Goal: Transaction & Acquisition: Purchase product/service

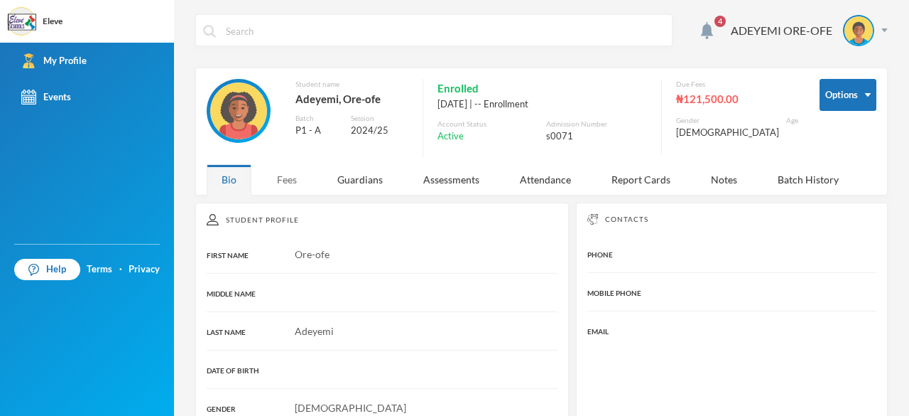
click at [286, 179] on div "Fees" at bounding box center [287, 179] width 50 height 31
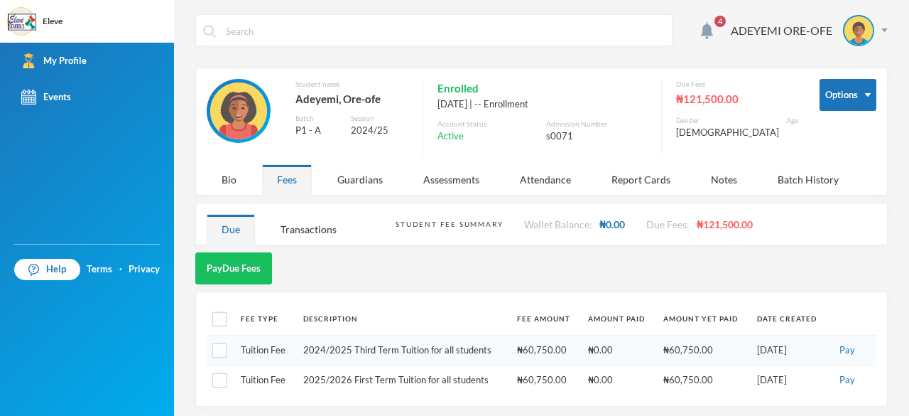
scroll to position [1, 0]
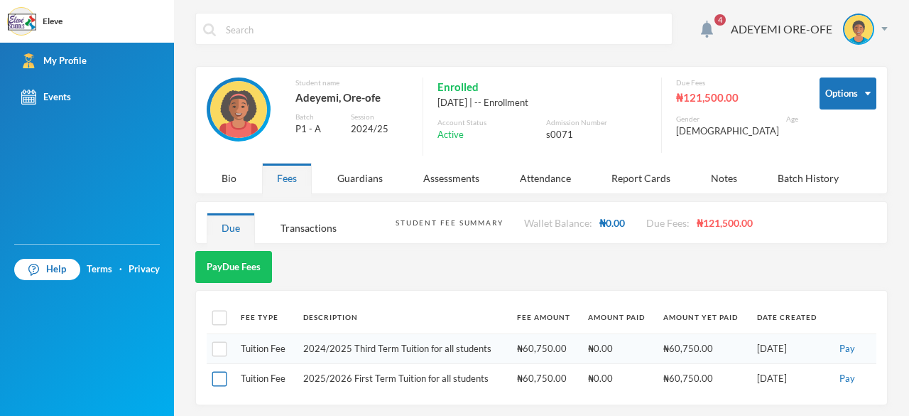
click at [216, 374] on input "checkbox" at bounding box center [219, 379] width 15 height 15
checkbox input "true"
click at [243, 262] on button "Pay Selected (1)" at bounding box center [238, 267] width 87 height 32
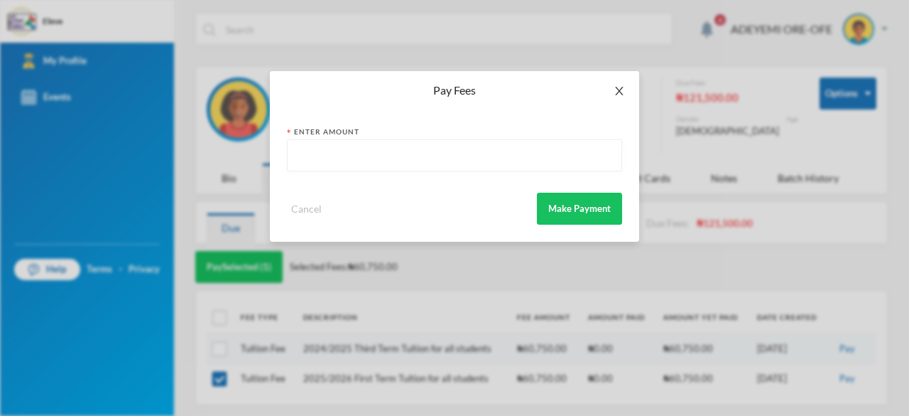
click at [619, 89] on icon "icon: close" at bounding box center [619, 90] width 11 height 11
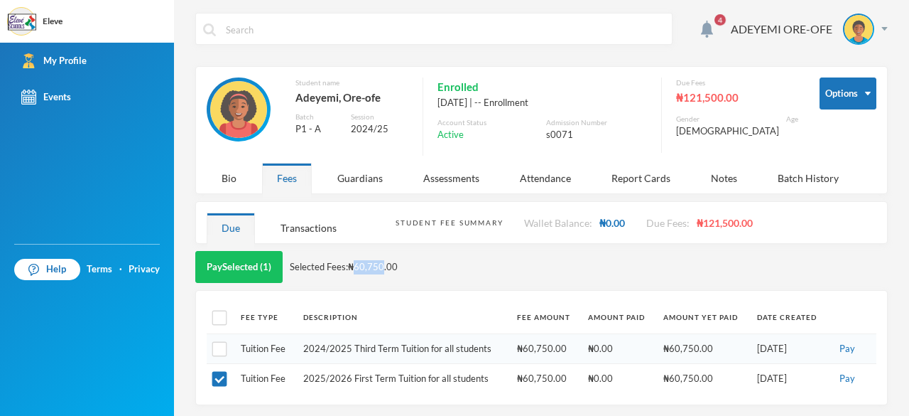
drag, startPoint x: 357, startPoint y: 264, endPoint x: 384, endPoint y: 264, distance: 26.3
click at [384, 264] on span "Selected Fees: ₦60,750.00" at bounding box center [344, 267] width 108 height 14
copy span "60,750"
click at [252, 265] on button "Pay Selected (1)" at bounding box center [238, 267] width 87 height 32
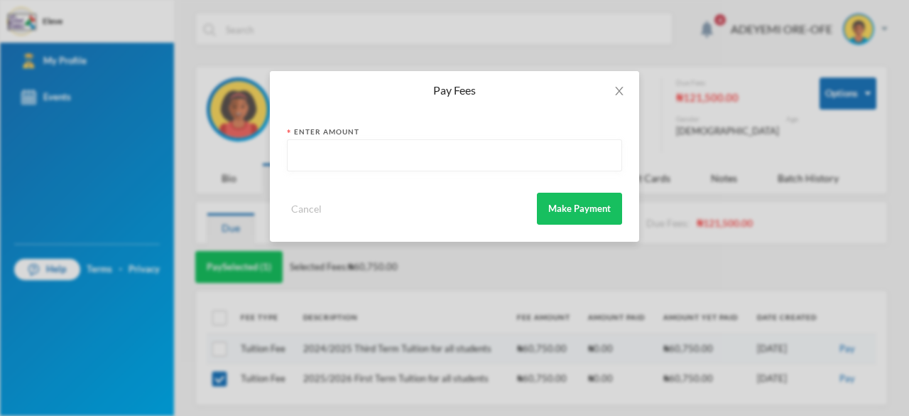
click at [377, 158] on input "text" at bounding box center [455, 156] width 320 height 32
paste input "60,750"
type input "60,750"
click at [574, 210] on button "Make Payment" at bounding box center [579, 209] width 85 height 32
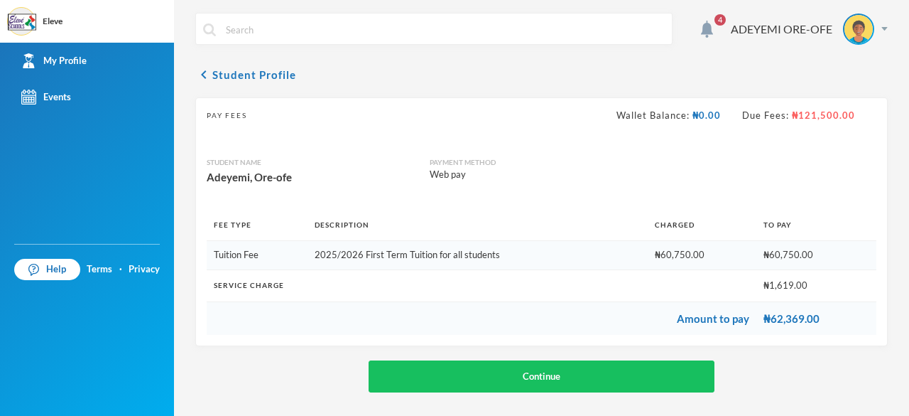
scroll to position [5, 0]
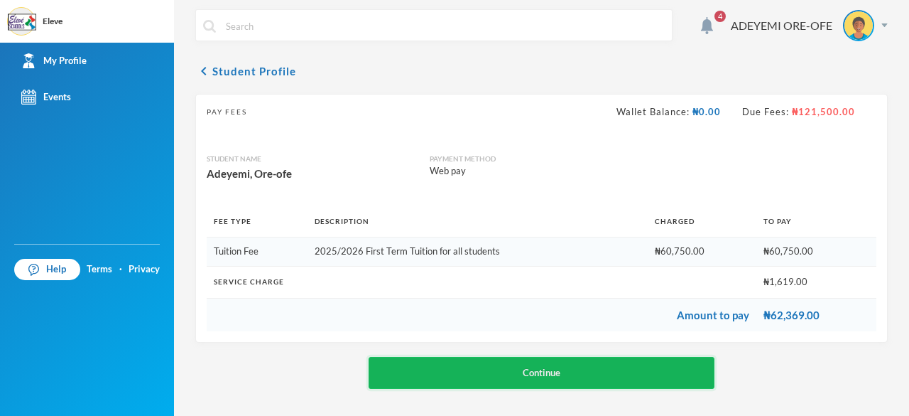
click at [538, 367] on button "Continue" at bounding box center [542, 373] width 347 height 32
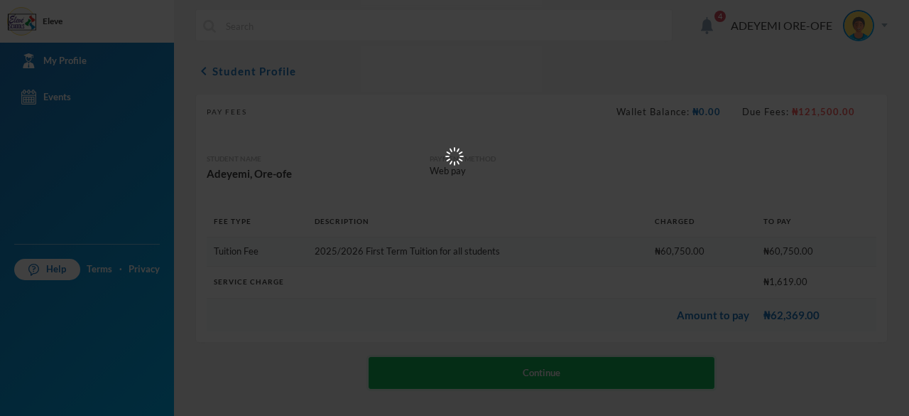
scroll to position [0, 0]
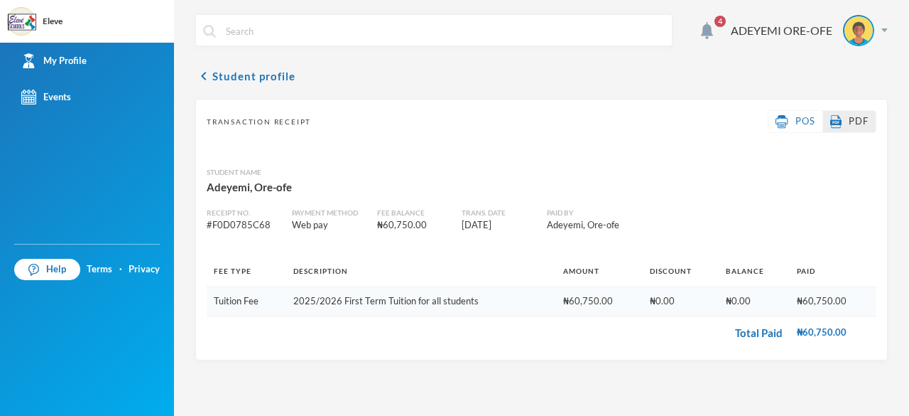
click at [855, 126] on link "PDF" at bounding box center [849, 121] width 38 height 14
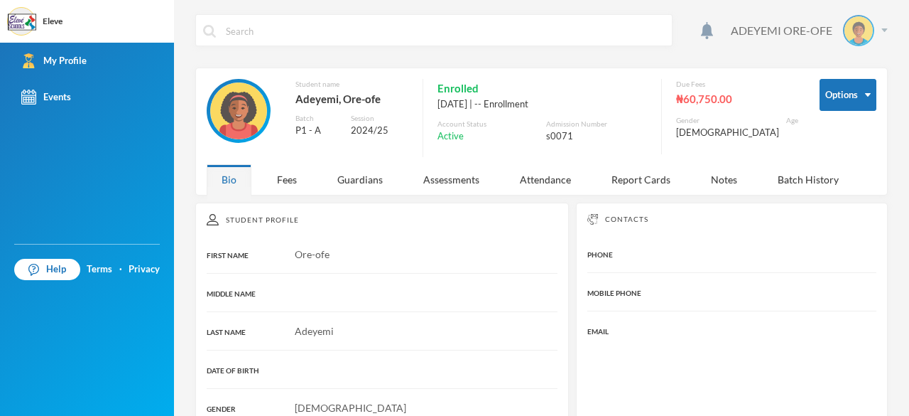
click at [882, 31] on img at bounding box center [885, 30] width 6 height 4
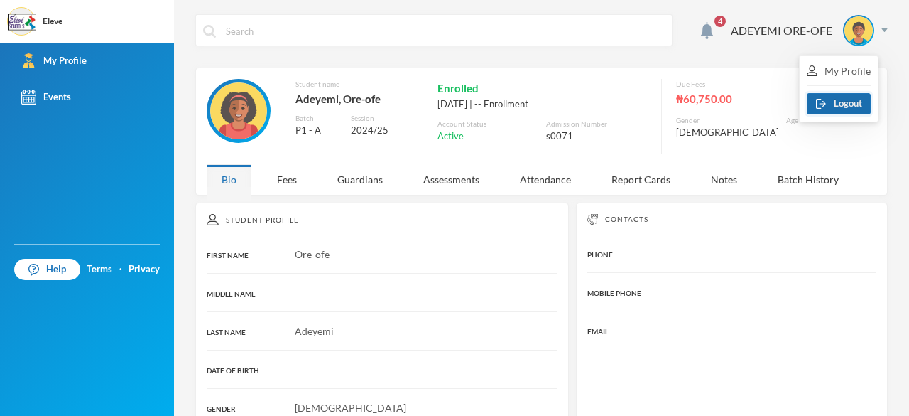
click at [843, 99] on button "Logout" at bounding box center [839, 103] width 64 height 21
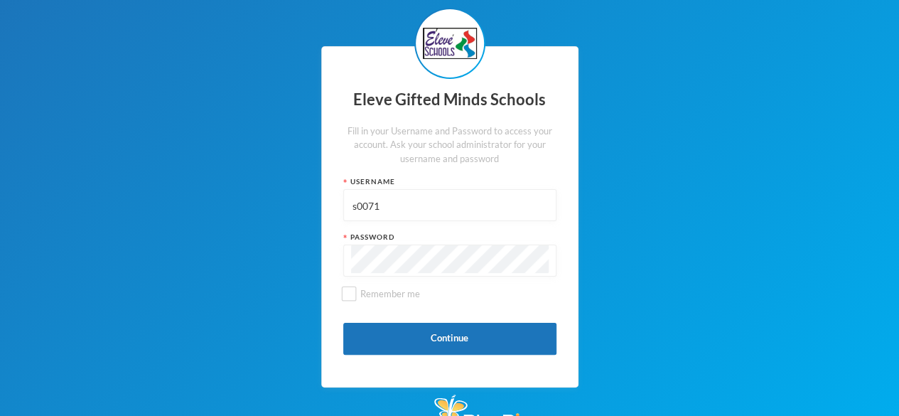
click at [425, 206] on input "s0071" at bounding box center [449, 206] width 197 height 32
type input "s"
paste input "s0174"
type input "s0174"
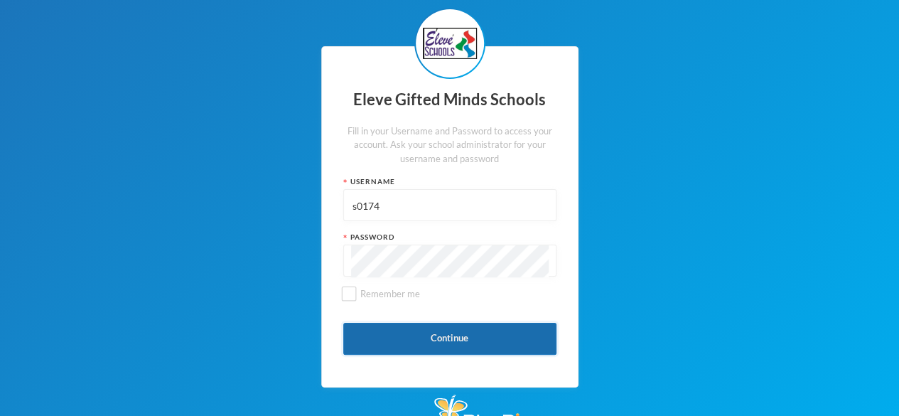
click at [433, 334] on button "Continue" at bounding box center [449, 339] width 213 height 32
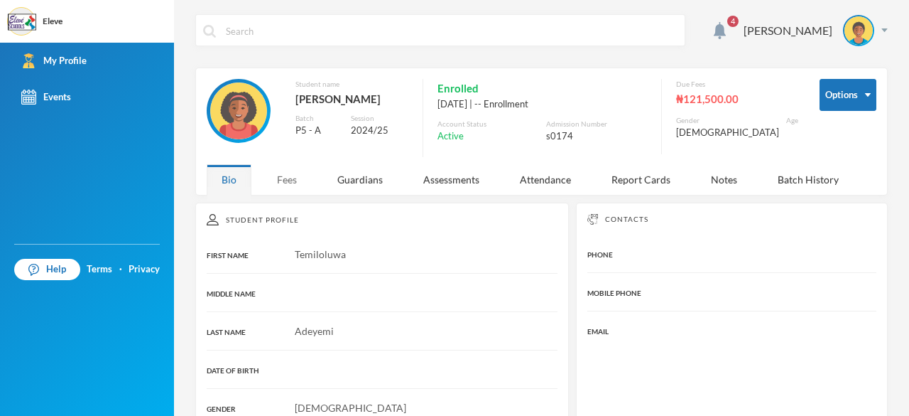
click at [286, 175] on div "Fees" at bounding box center [287, 179] width 50 height 31
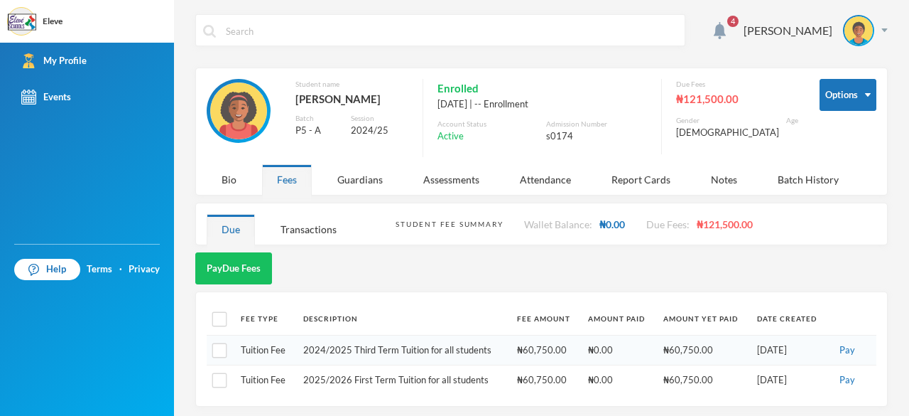
scroll to position [1, 0]
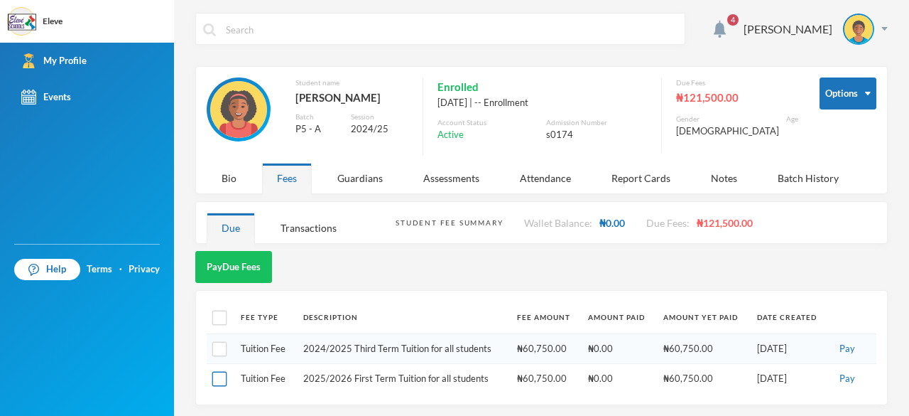
click at [222, 378] on input "checkbox" at bounding box center [219, 379] width 15 height 15
checkbox input "true"
drag, startPoint x: 359, startPoint y: 264, endPoint x: 400, endPoint y: 263, distance: 41.2
click at [400, 263] on div "Pay Selected (1) Selected Fees: ₦60,750.00" at bounding box center [541, 267] width 693 height 32
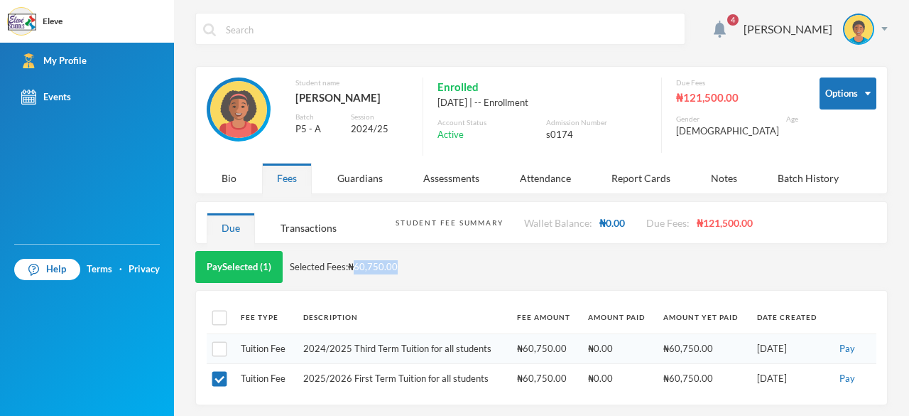
drag, startPoint x: 358, startPoint y: 263, endPoint x: 413, endPoint y: 266, distance: 54.8
click at [413, 266] on div "Pay Selected (1) Selected Fees: ₦60,750.00" at bounding box center [541, 267] width 693 height 32
copy span "60,750.00"
click at [238, 263] on button "Pay Selected (1)" at bounding box center [238, 267] width 87 height 32
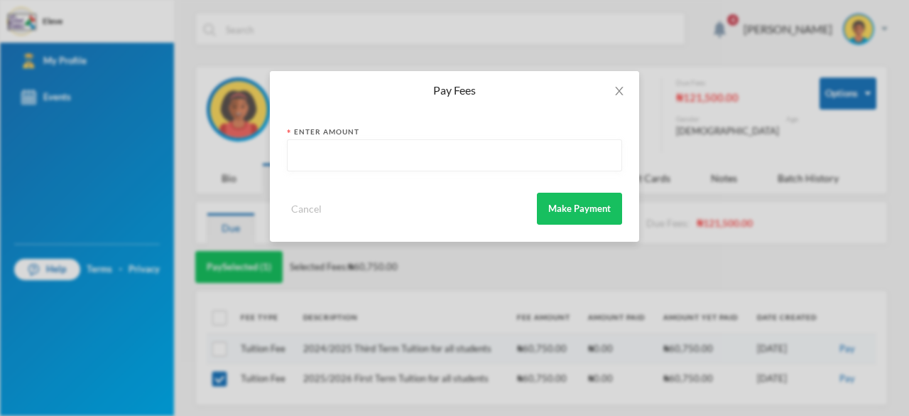
click at [359, 156] on input "text" at bounding box center [455, 156] width 320 height 32
paste input "60,750.00"
type input "60,750.00"
click at [578, 208] on button "Make Payment" at bounding box center [579, 209] width 85 height 32
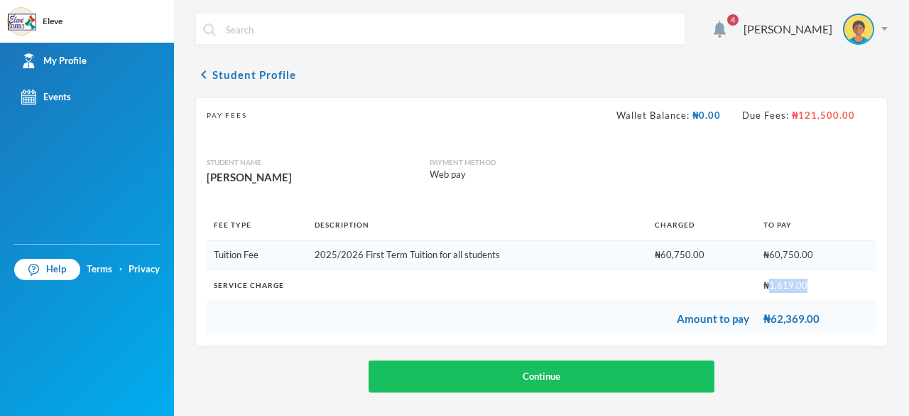
drag, startPoint x: 796, startPoint y: 283, endPoint x: 763, endPoint y: 283, distance: 32.7
click at [763, 283] on td "₦1,619.00" at bounding box center [817, 285] width 120 height 32
copy td "1,619.00"
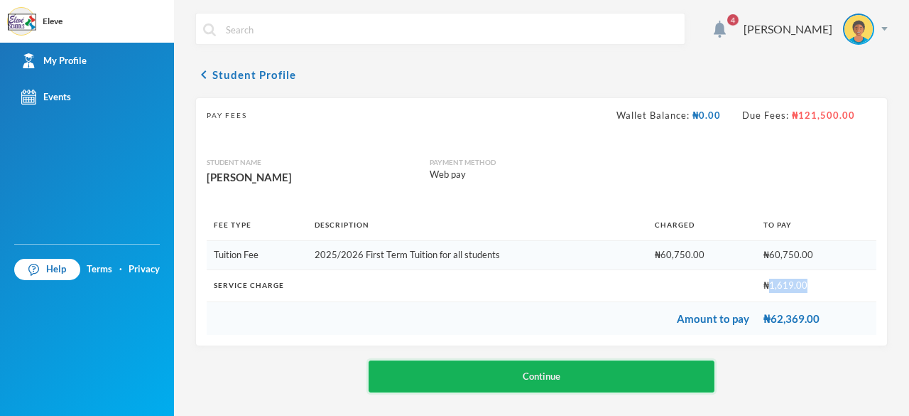
click at [517, 372] on button "Continue" at bounding box center [542, 376] width 347 height 32
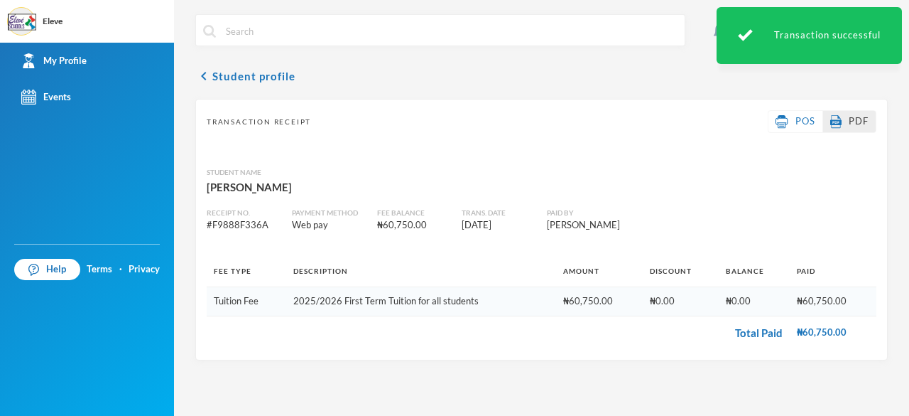
click at [850, 121] on span "PDF" at bounding box center [859, 120] width 20 height 11
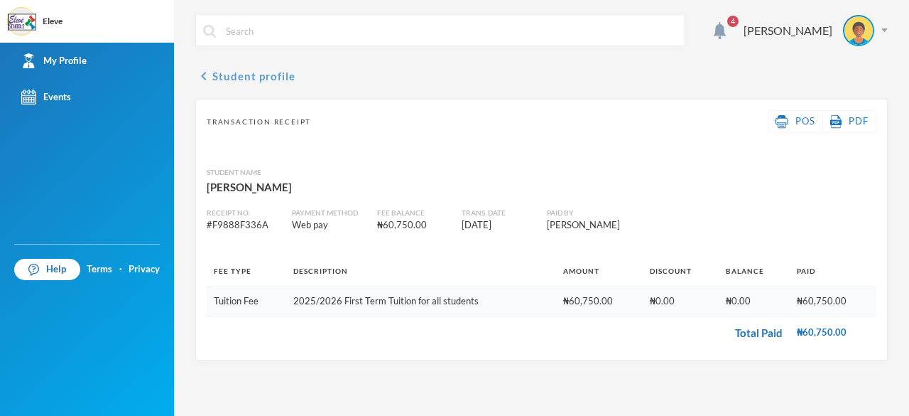
click at [207, 73] on icon "chevron_left" at bounding box center [203, 75] width 17 height 17
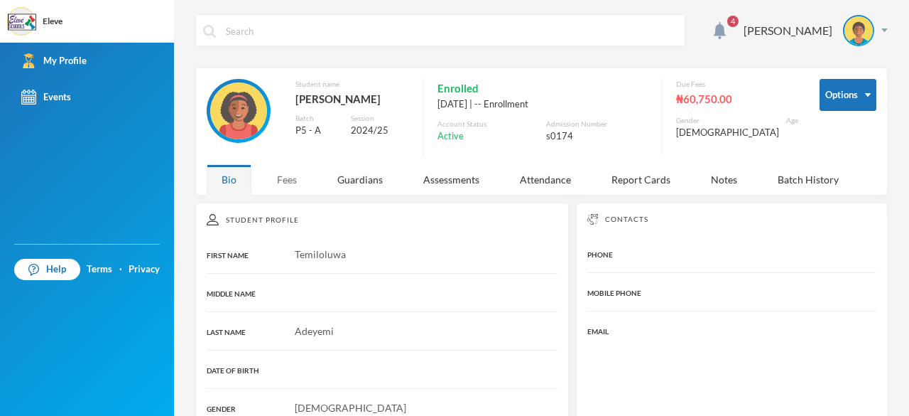
click at [283, 175] on div "Fees" at bounding box center [287, 179] width 50 height 31
click at [882, 31] on img at bounding box center [885, 30] width 6 height 4
click at [840, 107] on button "Logout" at bounding box center [839, 103] width 64 height 21
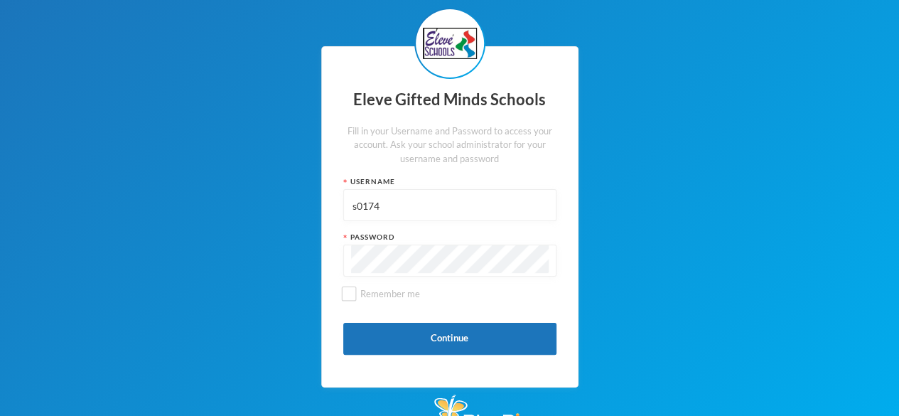
click at [416, 215] on input "s0174" at bounding box center [449, 206] width 197 height 32
type input "s"
paste input "s0175"
type input "s0175"
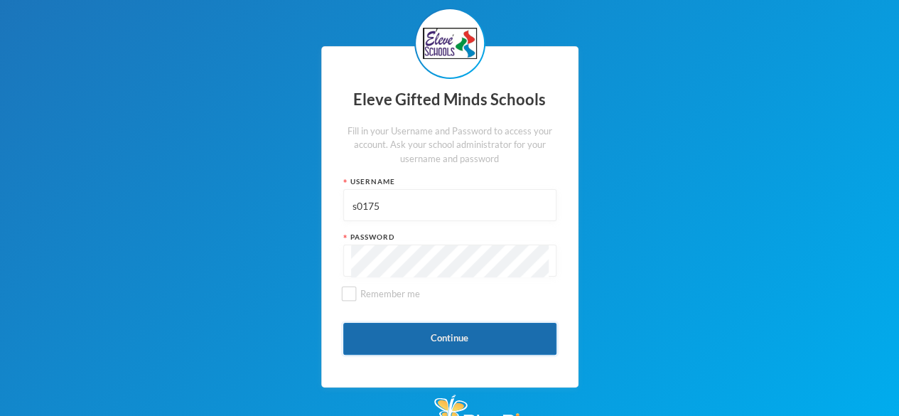
click at [433, 329] on button "Continue" at bounding box center [449, 339] width 213 height 32
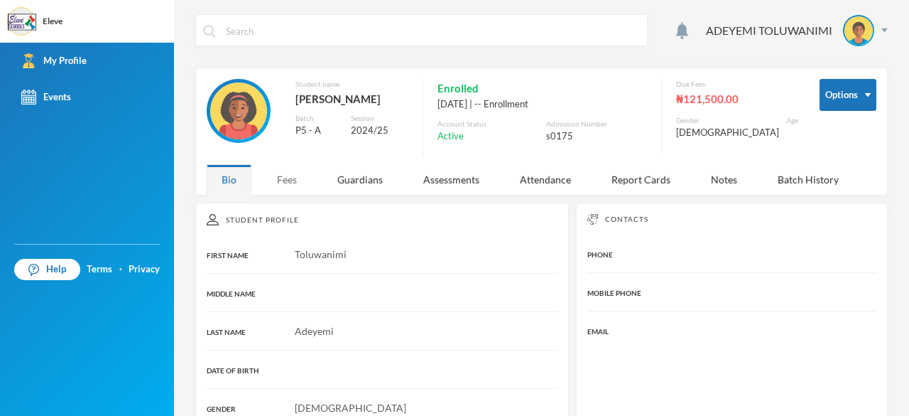
click at [286, 176] on div "Fees" at bounding box center [287, 179] width 50 height 31
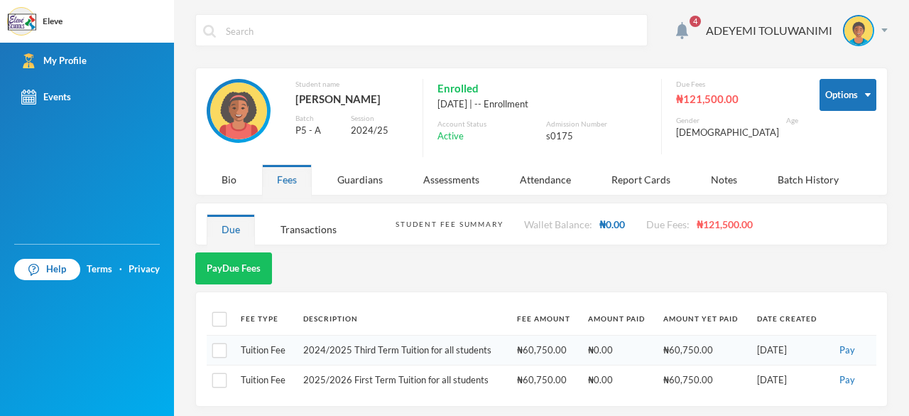
scroll to position [1, 0]
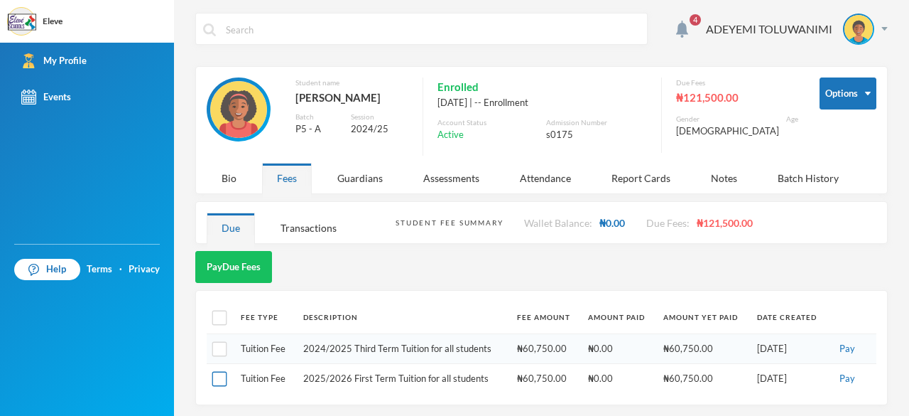
click at [215, 379] on input "checkbox" at bounding box center [219, 379] width 15 height 15
checkbox input "true"
click at [357, 264] on span "Selected Fees: ₦60,750.00" at bounding box center [344, 267] width 108 height 14
drag, startPoint x: 357, startPoint y: 264, endPoint x: 371, endPoint y: 264, distance: 13.5
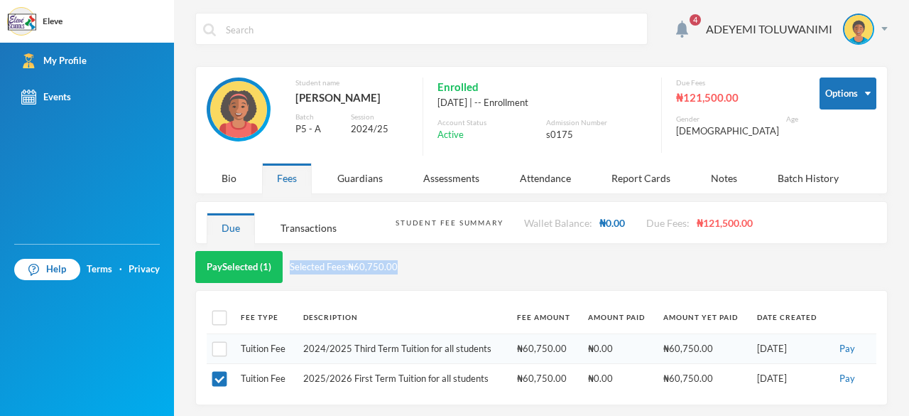
click at [371, 264] on span "Selected Fees: ₦60,750.00" at bounding box center [344, 267] width 108 height 14
drag, startPoint x: 359, startPoint y: 264, endPoint x: 376, endPoint y: 266, distance: 16.4
click at [376, 266] on span "Selected Fees: ₦60,750.00" at bounding box center [344, 267] width 108 height 14
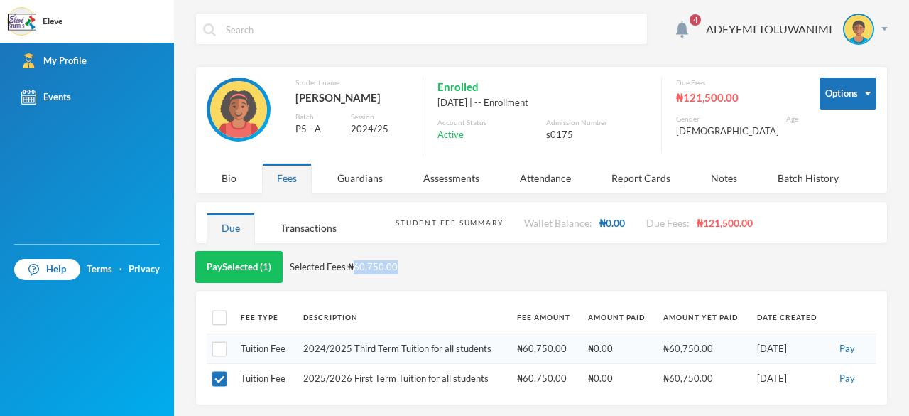
drag, startPoint x: 358, startPoint y: 264, endPoint x: 402, endPoint y: 264, distance: 44.1
click at [402, 264] on div "Pay Selected (1) Selected Fees: ₦60,750.00" at bounding box center [541, 267] width 693 height 32
copy span "60,750.00"
click at [229, 261] on button "Pay Selected (1)" at bounding box center [238, 267] width 87 height 32
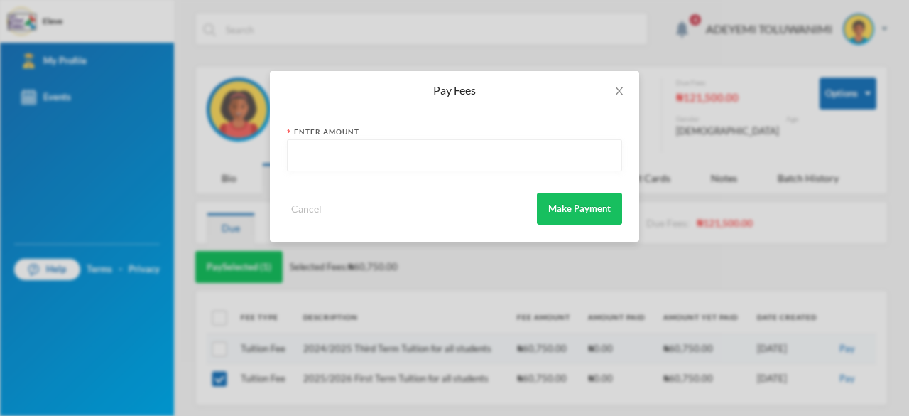
click at [340, 147] on input "text" at bounding box center [455, 156] width 320 height 32
paste input "60,750.00"
type input "60,750"
click at [585, 205] on button "Make Payment" at bounding box center [579, 209] width 85 height 32
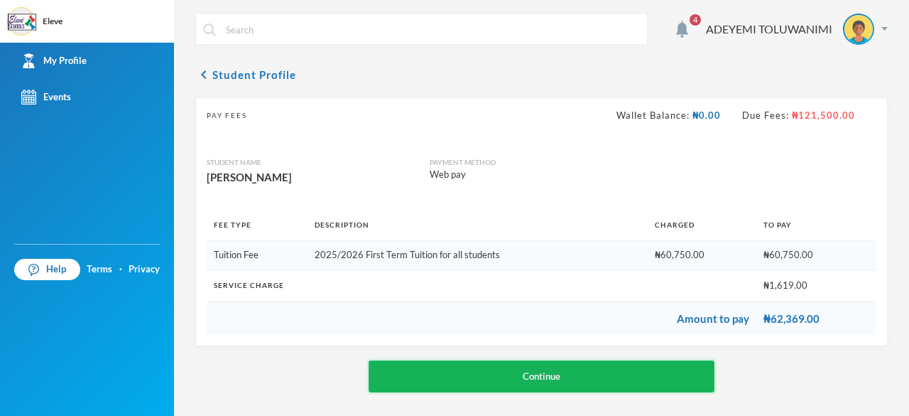
click at [544, 373] on button "Continue" at bounding box center [542, 376] width 347 height 32
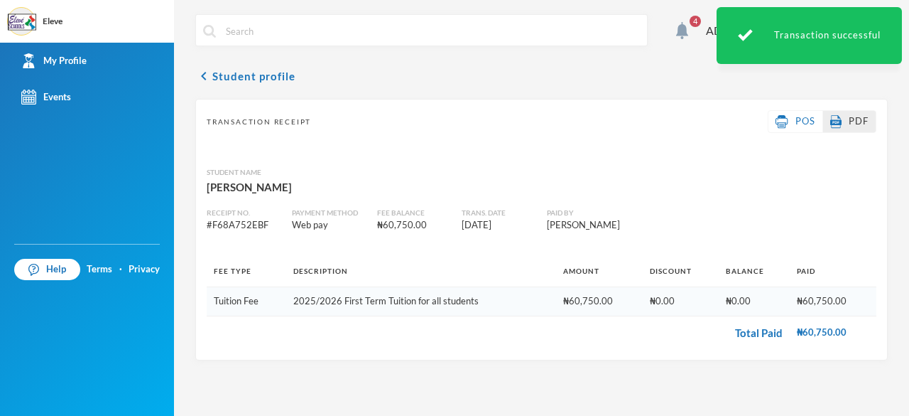
click at [848, 118] on link "PDF" at bounding box center [849, 121] width 38 height 14
